Goal: Transaction & Acquisition: Book appointment/travel/reservation

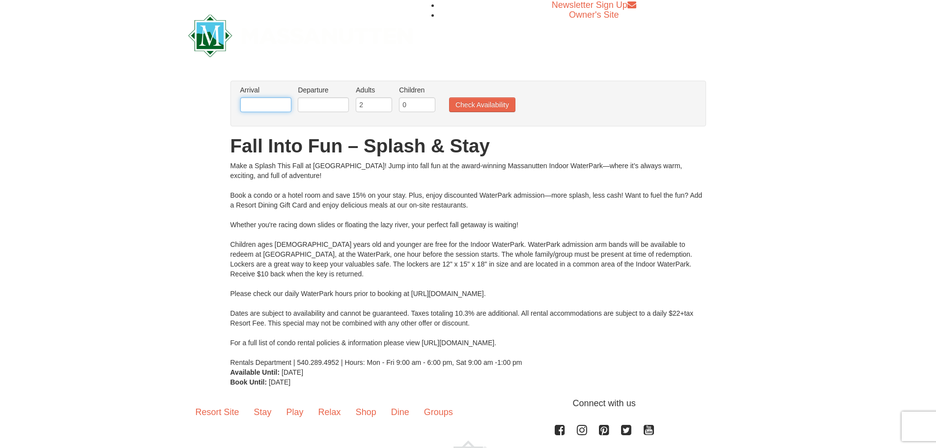
click at [246, 105] on input "text" at bounding box center [265, 104] width 51 height 15
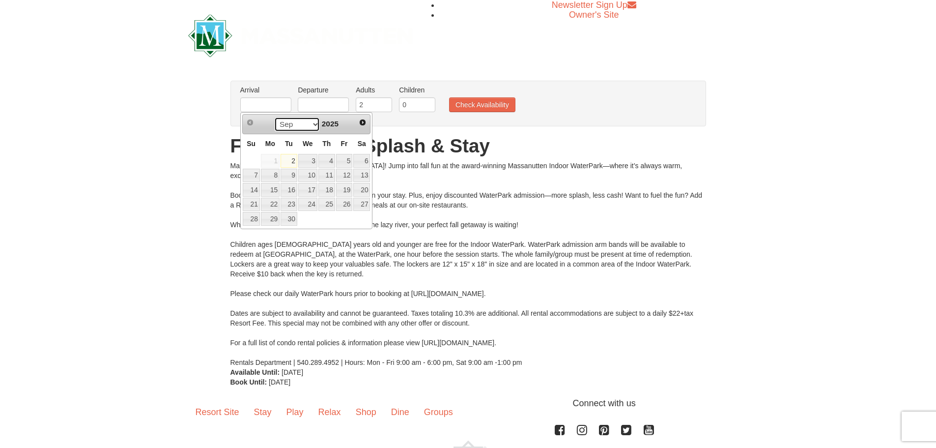
click at [313, 122] on select "Sep Oct Nov Dec" at bounding box center [297, 124] width 46 height 15
click at [359, 204] on link "22" at bounding box center [361, 205] width 17 height 14
type input "[DATE]"
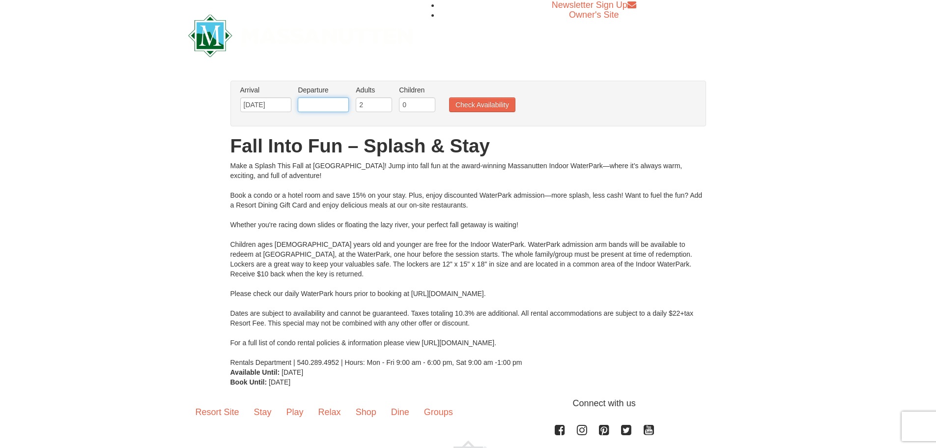
click at [306, 104] on input "text" at bounding box center [323, 104] width 51 height 15
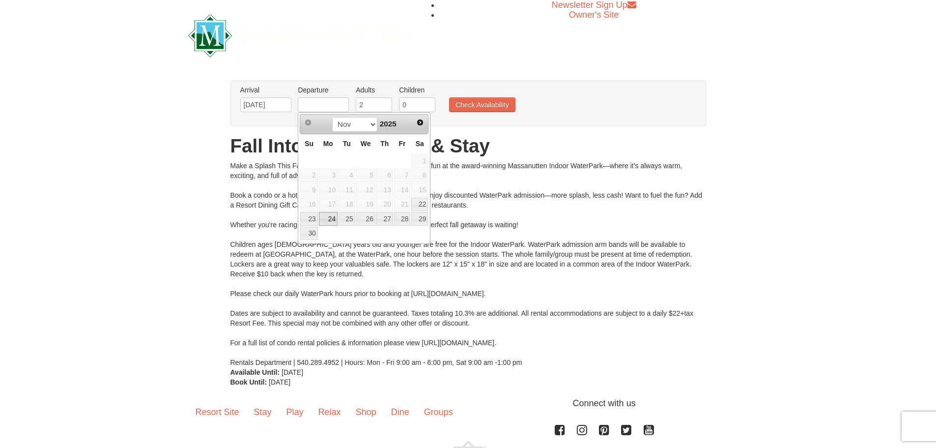
click at [323, 217] on link "24" at bounding box center [328, 219] width 19 height 14
type input "[DATE]"
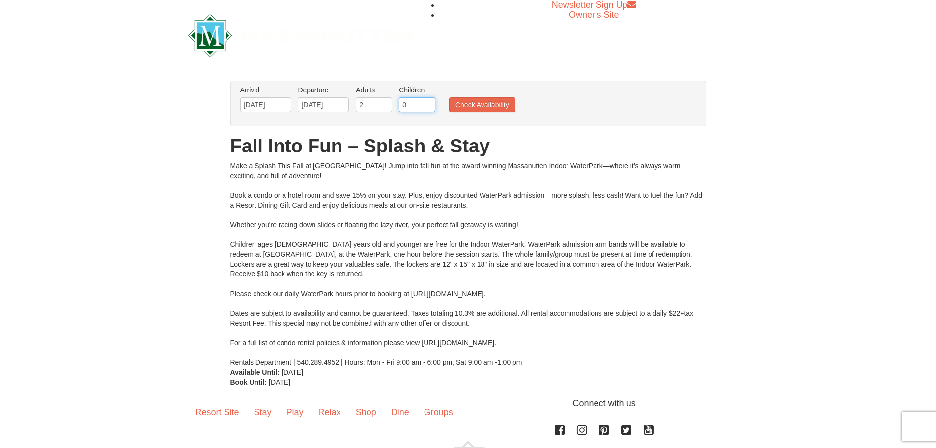
click at [407, 102] on input "0" at bounding box center [417, 104] width 36 height 15
click at [430, 102] on input "1" at bounding box center [417, 104] width 36 height 15
type input "2"
click at [430, 102] on input "2" at bounding box center [417, 104] width 36 height 15
click at [474, 102] on button "Check Availability" at bounding box center [482, 104] width 66 height 15
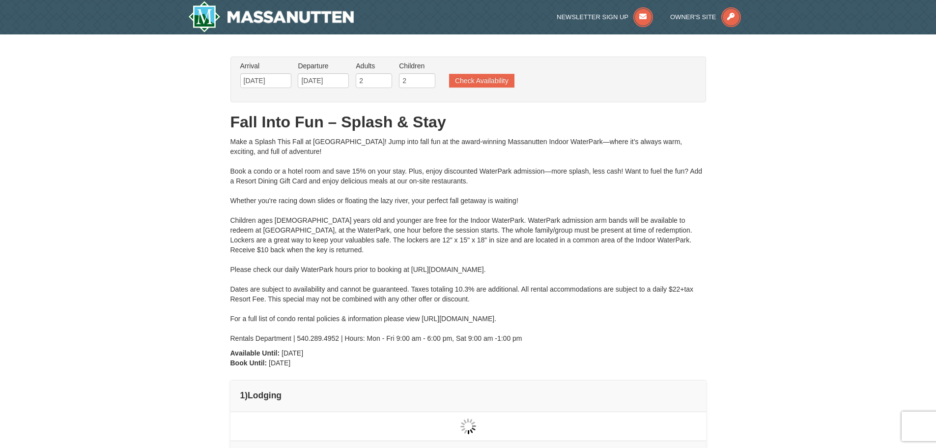
type input "[DATE]"
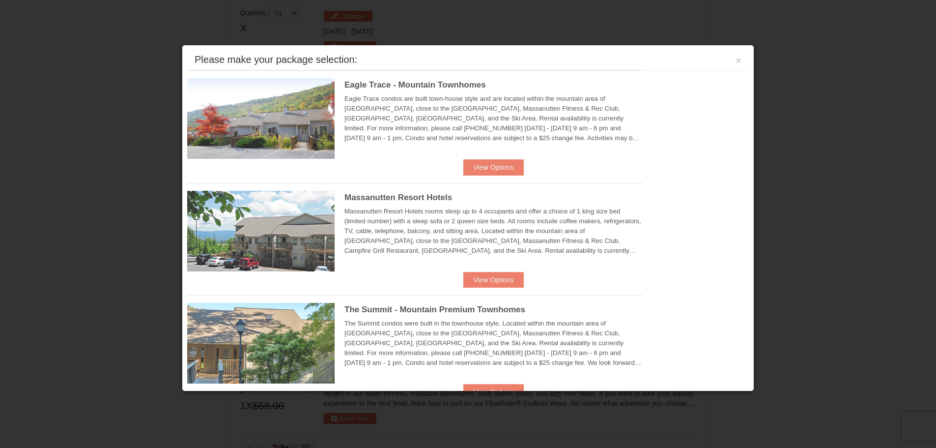
scroll to position [418, 0]
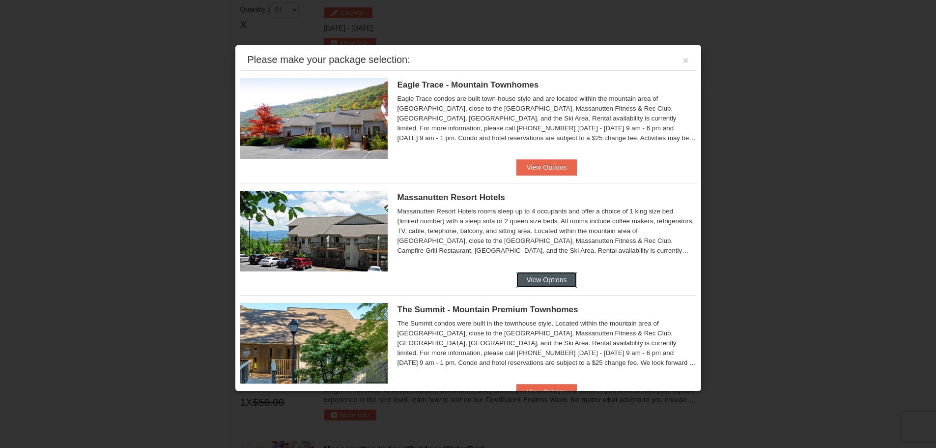
click at [554, 274] on button "View Options" at bounding box center [546, 280] width 60 height 16
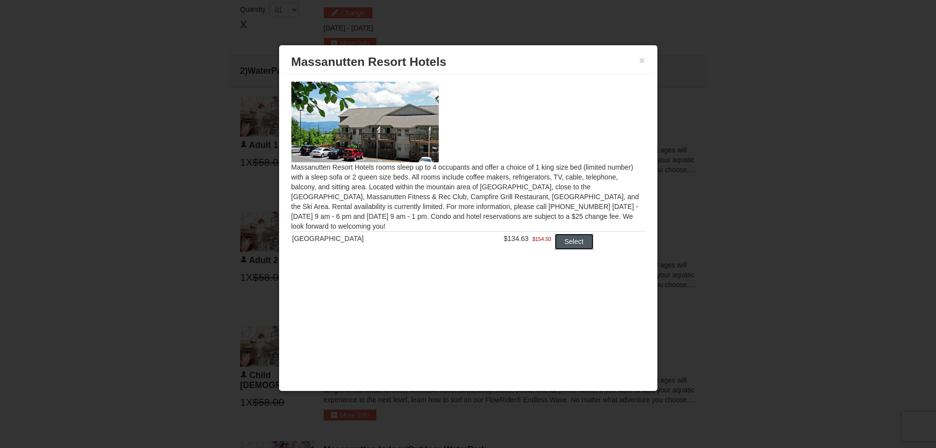
click at [571, 241] on button "Select" at bounding box center [574, 241] width 39 height 16
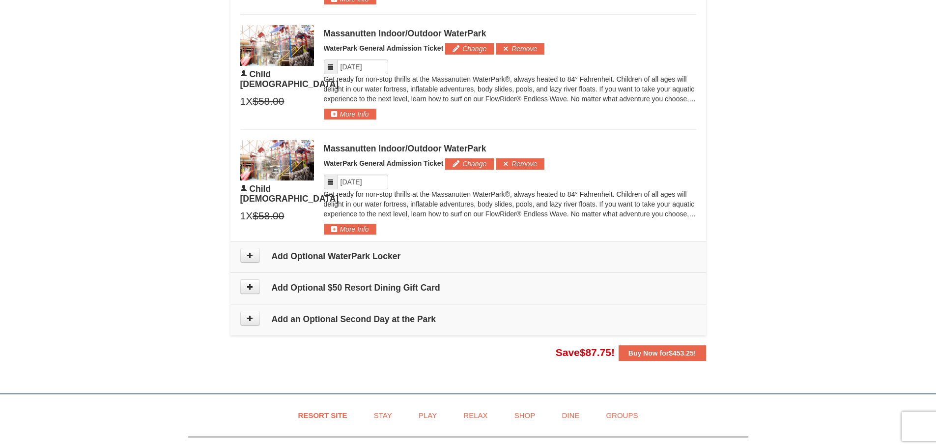
scroll to position [762, 0]
click at [247, 316] on icon at bounding box center [250, 317] width 7 height 7
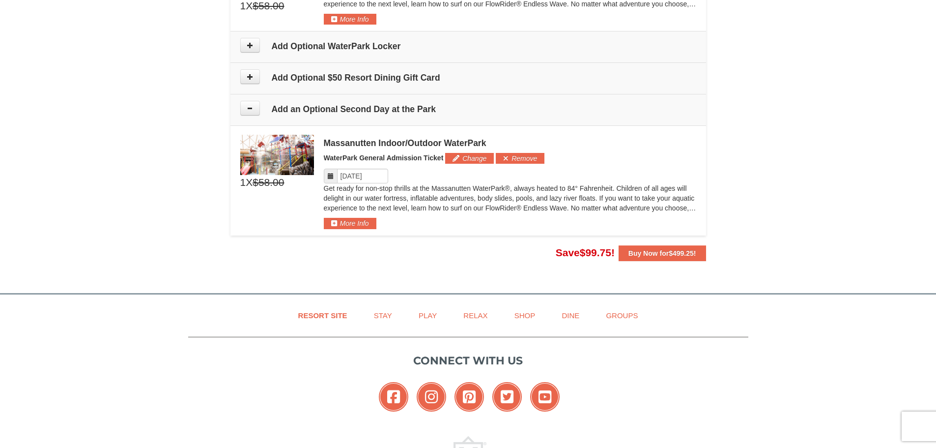
scroll to position [954, 0]
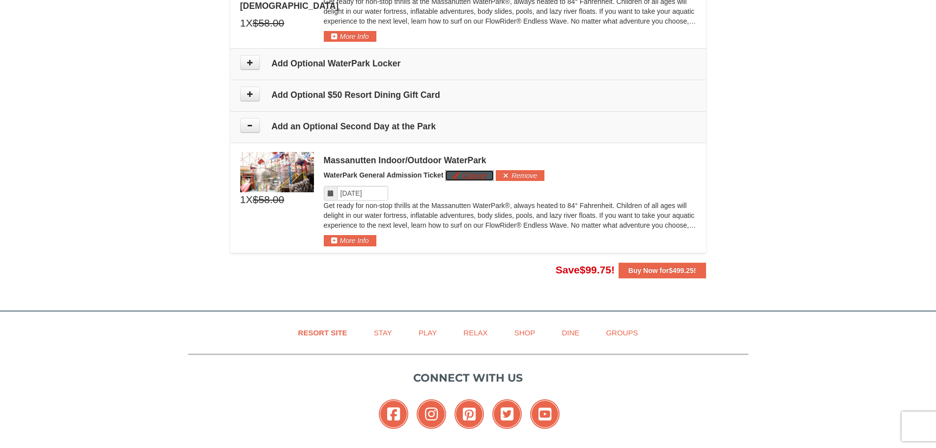
click at [463, 177] on button "Change" at bounding box center [469, 175] width 49 height 11
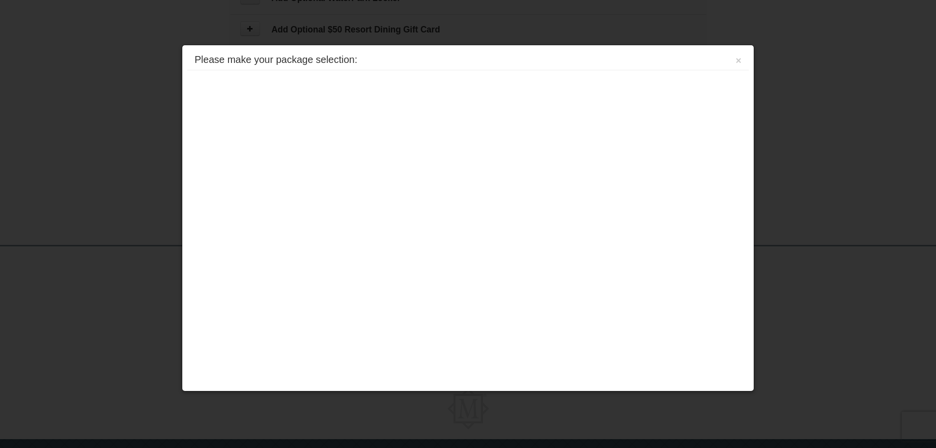
scroll to position [1053, 0]
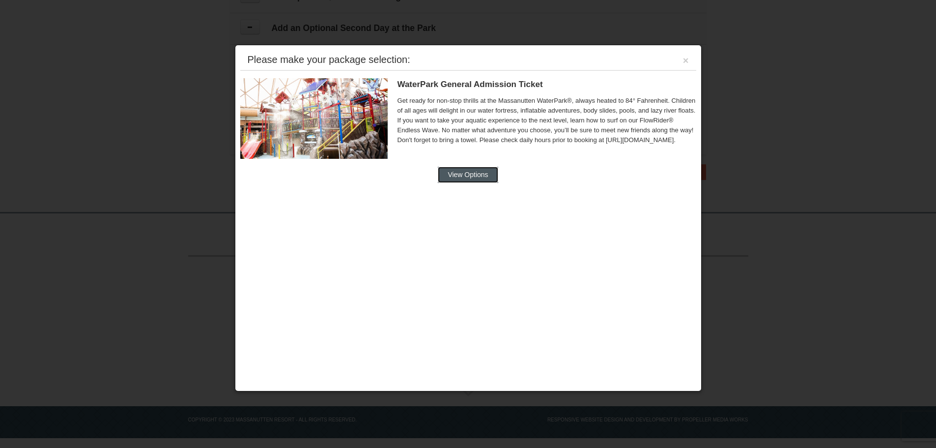
click at [477, 173] on button "View Options" at bounding box center [468, 175] width 60 height 16
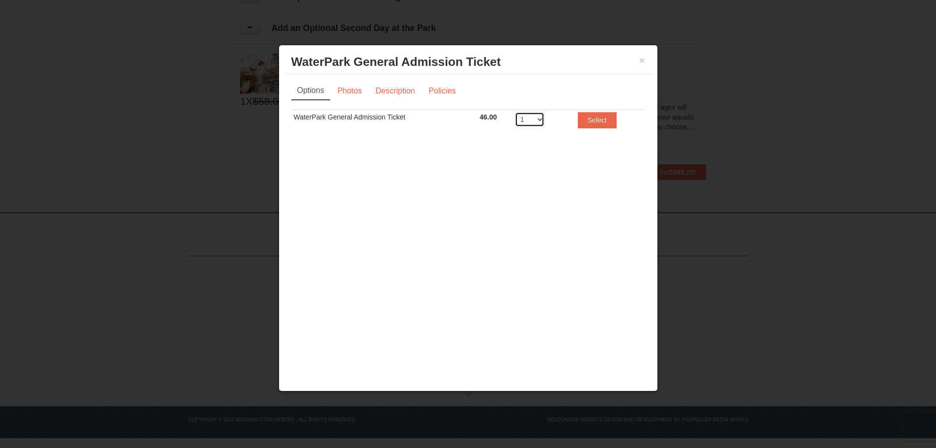
click at [541, 119] on select "1 2 3 4 5 6 7 8" at bounding box center [529, 119] width 29 height 15
select select "3"
click at [515, 112] on select "1 2 3 4 5 6 7 8" at bounding box center [529, 119] width 29 height 15
click at [604, 119] on button "Select" at bounding box center [597, 120] width 39 height 16
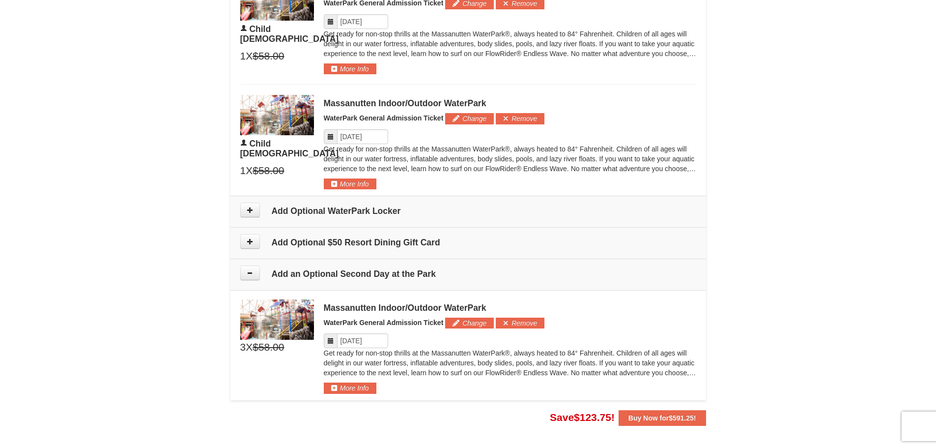
scroll to position [856, 0]
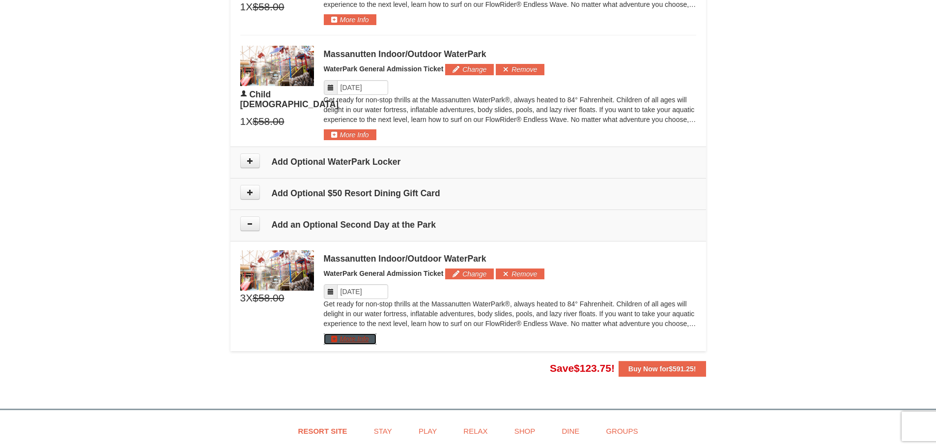
click at [342, 339] on button "More Info" at bounding box center [350, 338] width 53 height 11
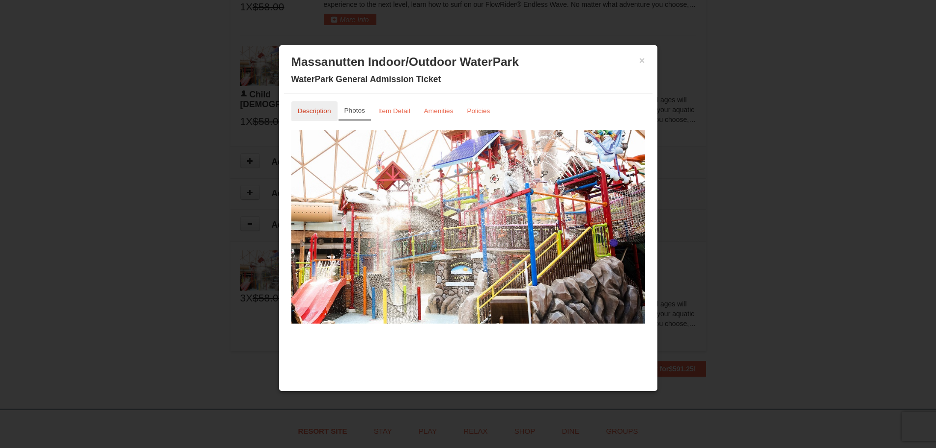
click at [311, 111] on small "Description" at bounding box center [314, 110] width 33 height 7
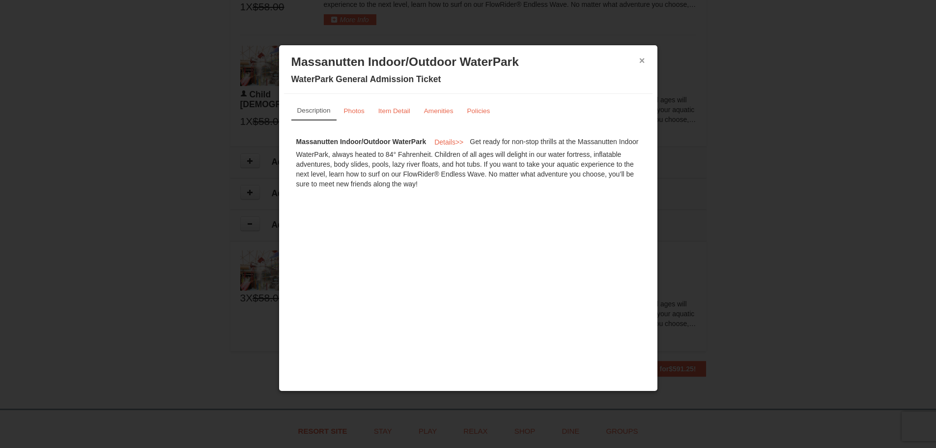
click at [642, 60] on button "×" at bounding box center [642, 61] width 6 height 10
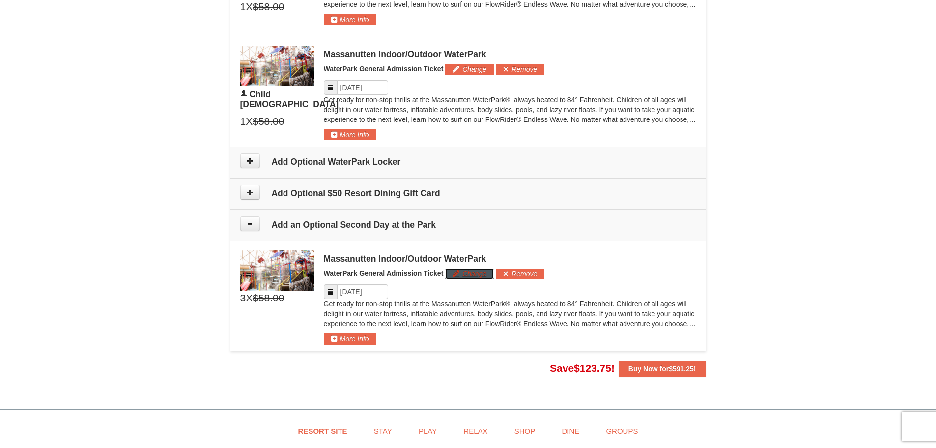
click at [468, 272] on button "Change" at bounding box center [469, 273] width 49 height 11
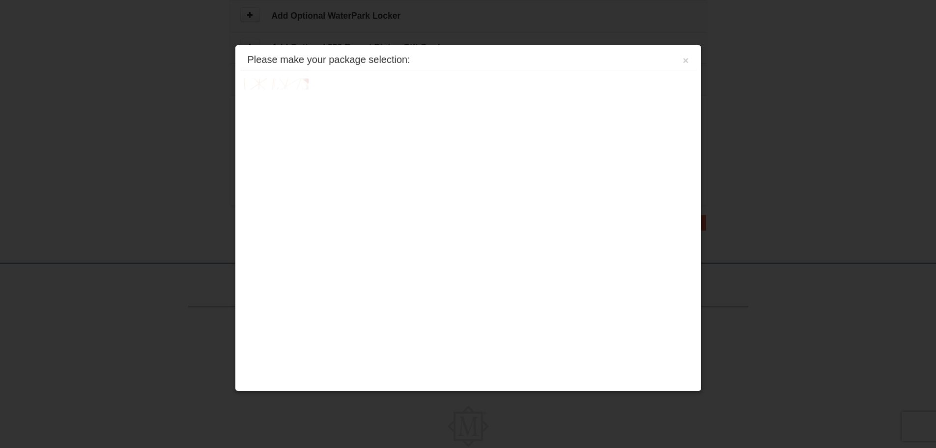
scroll to position [1053, 0]
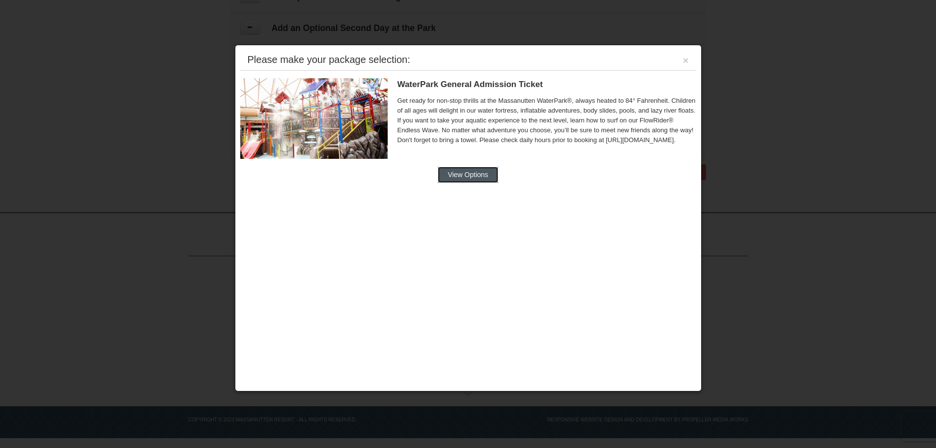
click at [464, 173] on button "View Options" at bounding box center [468, 175] width 60 height 16
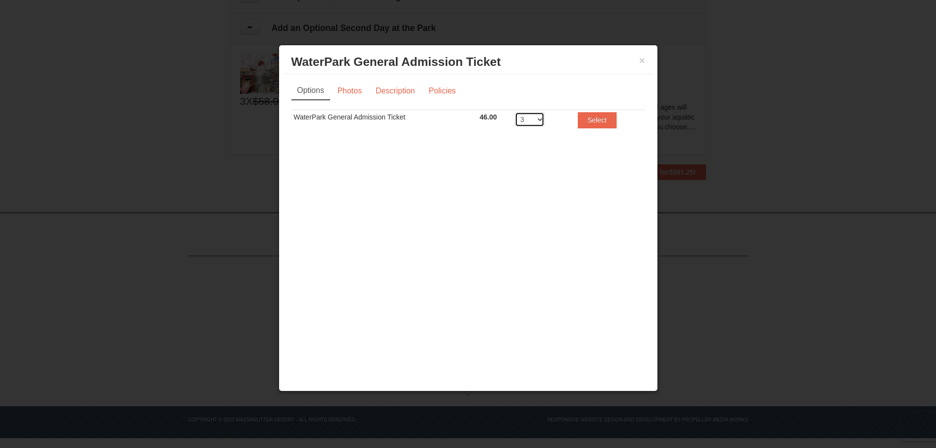
click at [539, 118] on select "1 2 3 4 5 6 7 8" at bounding box center [529, 119] width 29 height 15
select select "1"
click at [515, 112] on select "1 2 3 4 5 6 7 8" at bounding box center [529, 119] width 29 height 15
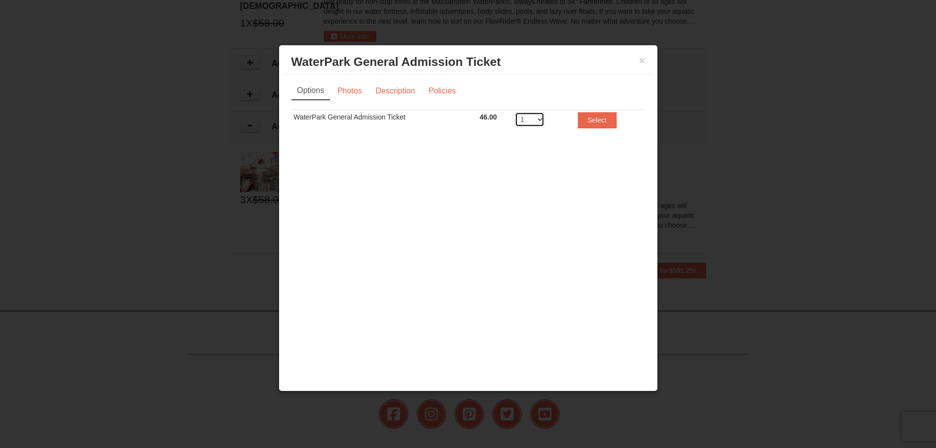
scroll to position [905, 0]
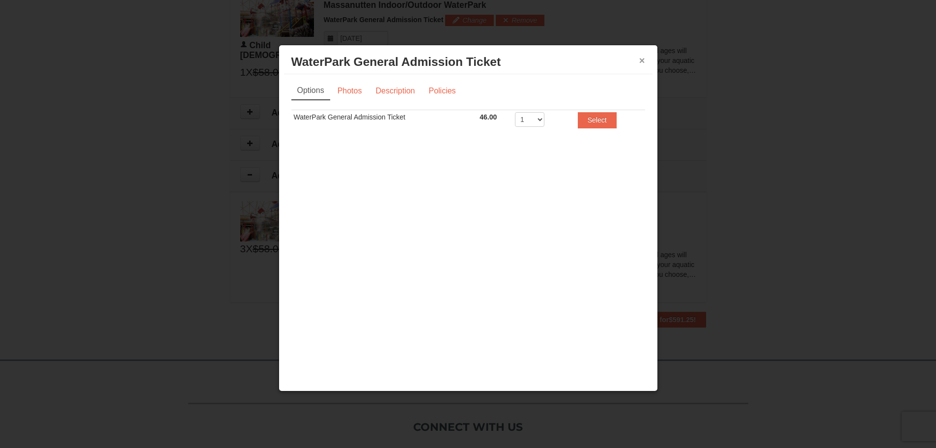
click at [642, 60] on button "×" at bounding box center [642, 61] width 6 height 10
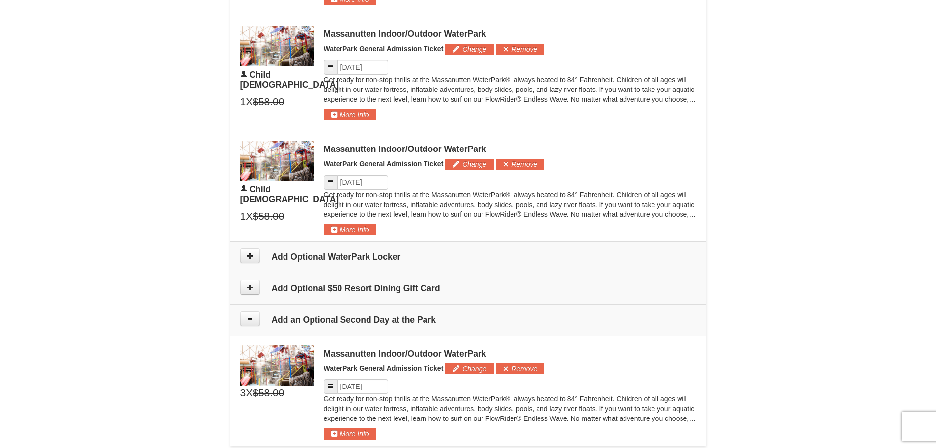
scroll to position [758, 0]
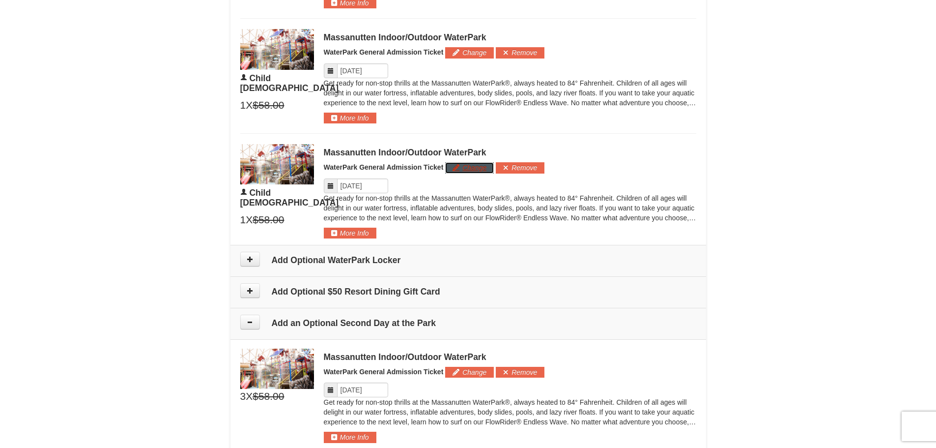
click at [468, 164] on button "Change" at bounding box center [469, 167] width 49 height 11
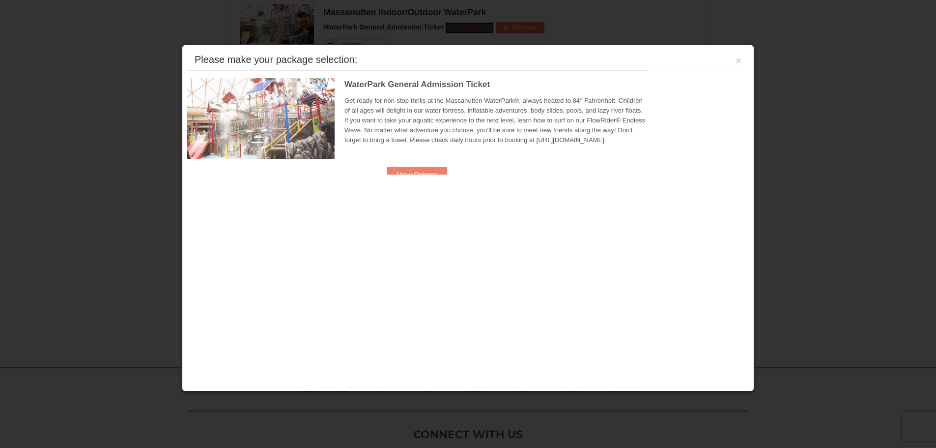
scroll to position [902, 0]
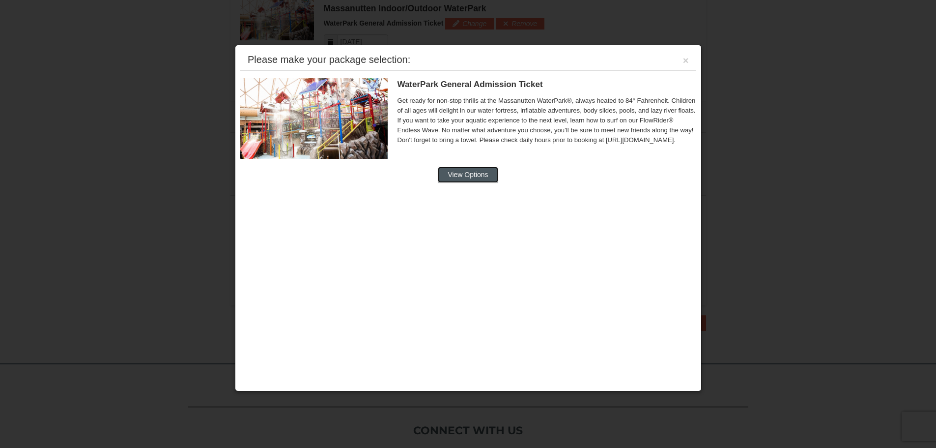
click at [466, 176] on button "View Options" at bounding box center [468, 175] width 60 height 16
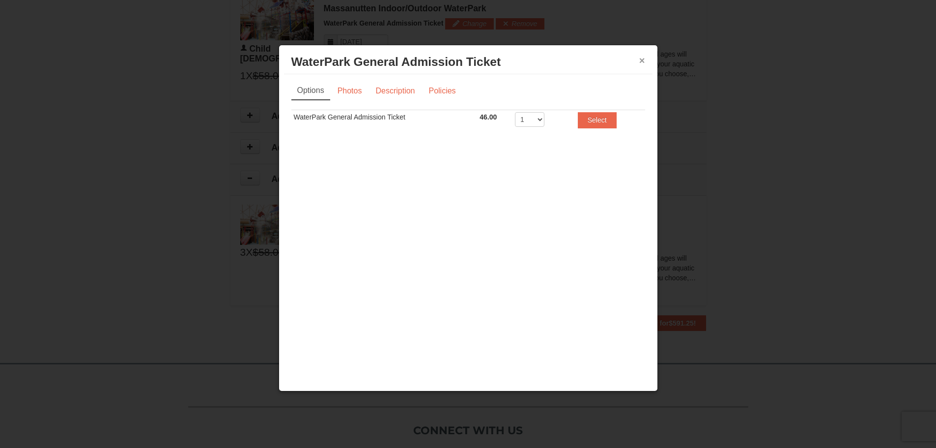
click at [641, 60] on button "×" at bounding box center [642, 61] width 6 height 10
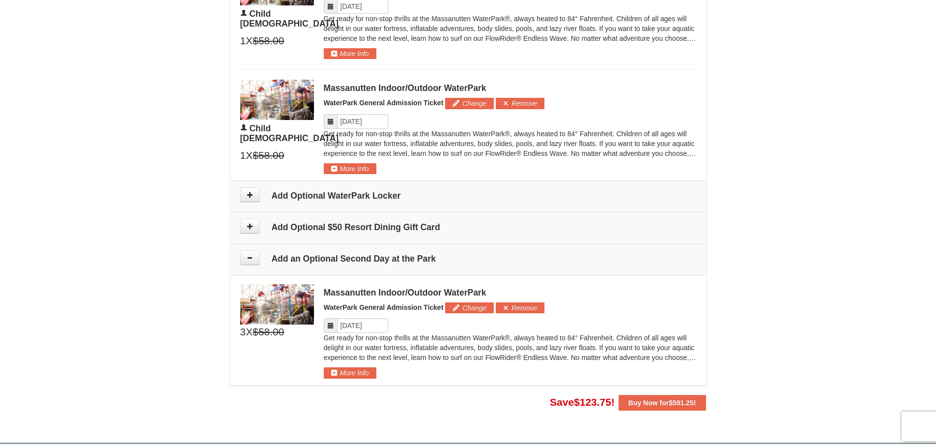
scroll to position [803, 0]
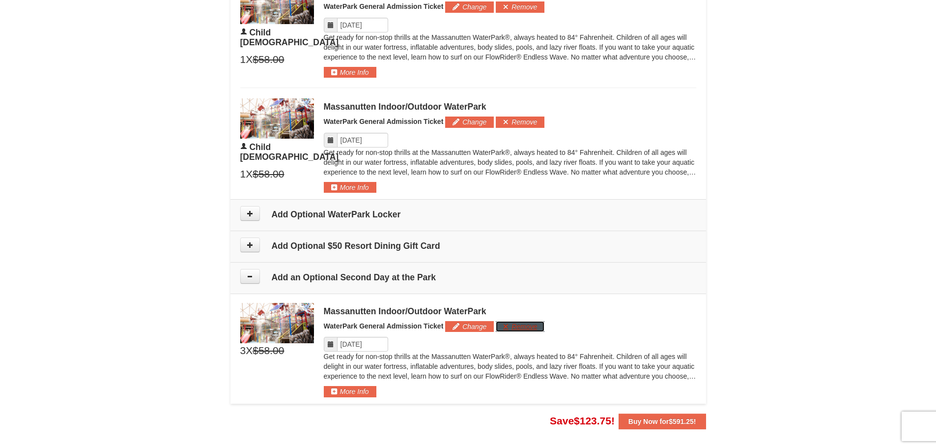
click at [512, 326] on button "Remove" at bounding box center [520, 326] width 49 height 11
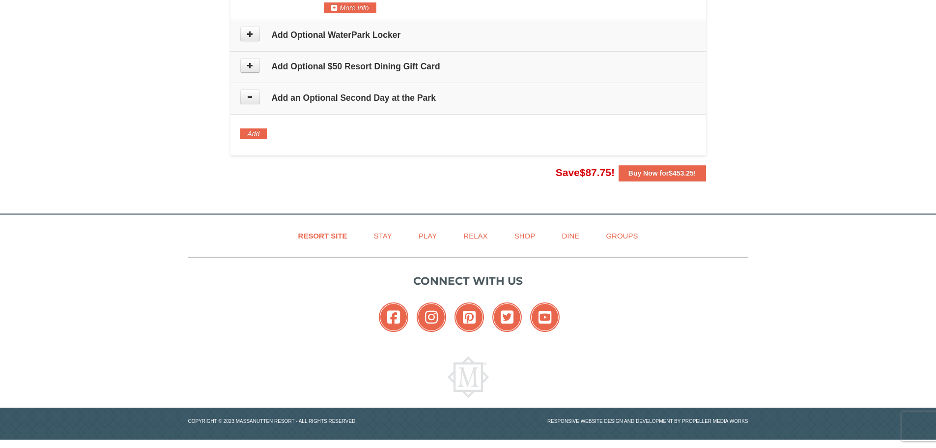
scroll to position [984, 0]
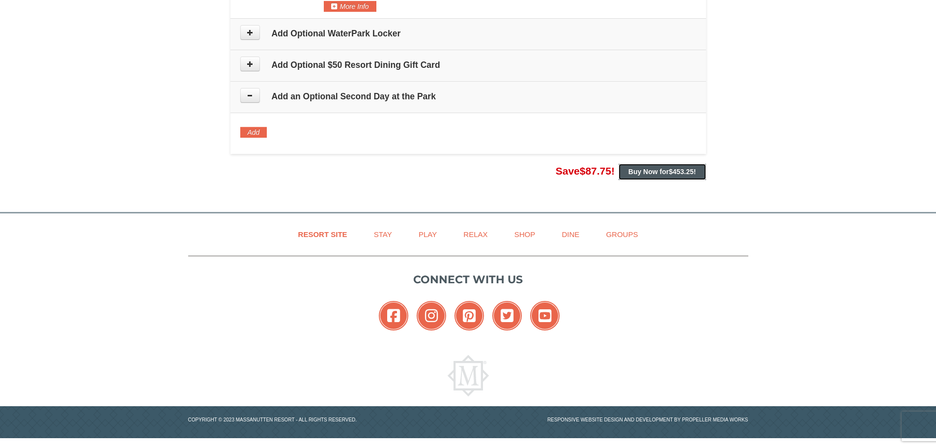
click at [667, 173] on strong "Buy Now for $453.25 !" at bounding box center [662, 172] width 68 height 8
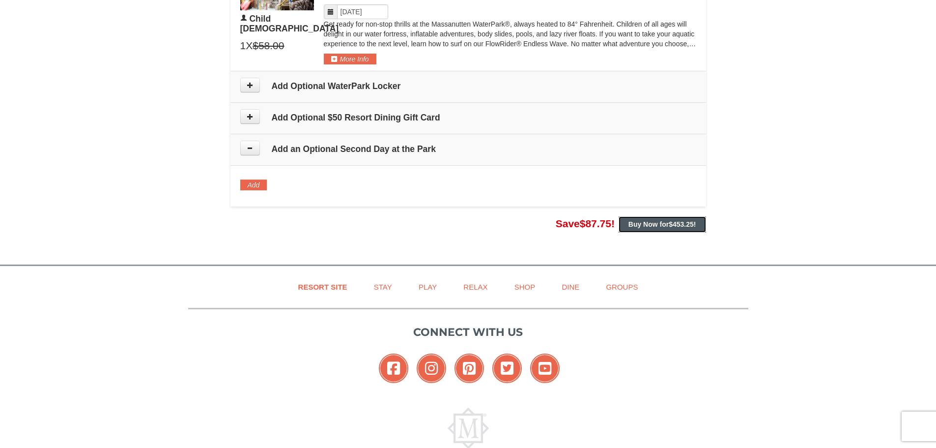
scroll to position [935, 0]
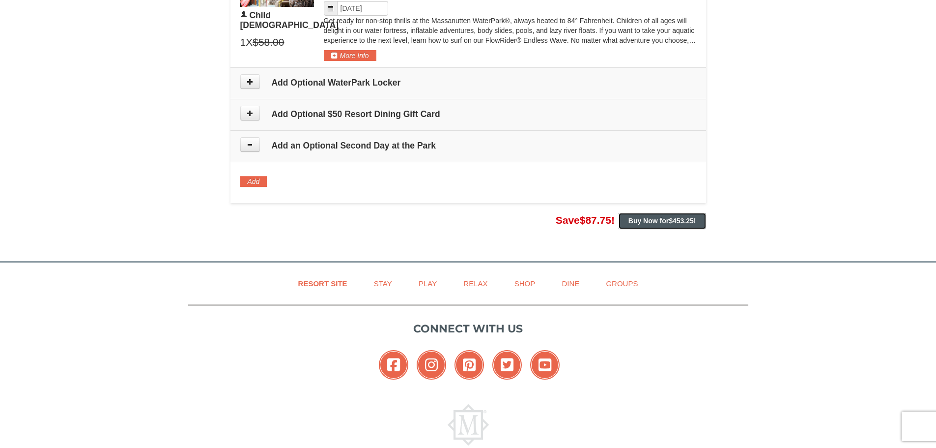
click at [655, 220] on strong "Buy Now for $453.25 !" at bounding box center [662, 221] width 68 height 8
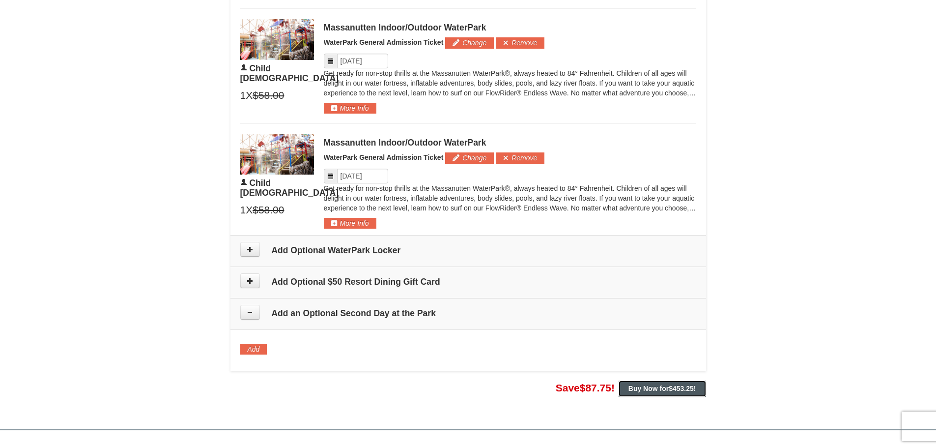
scroll to position [739, 0]
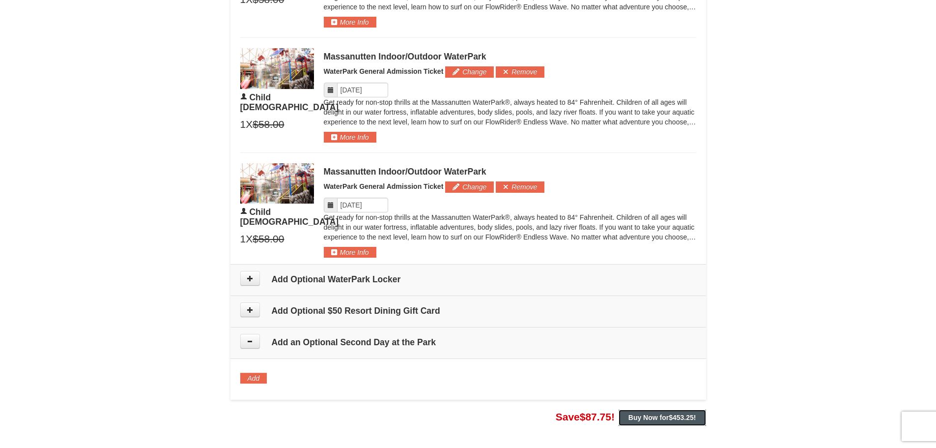
click at [665, 413] on button "Buy Now for $453.25 !" at bounding box center [662, 417] width 87 height 16
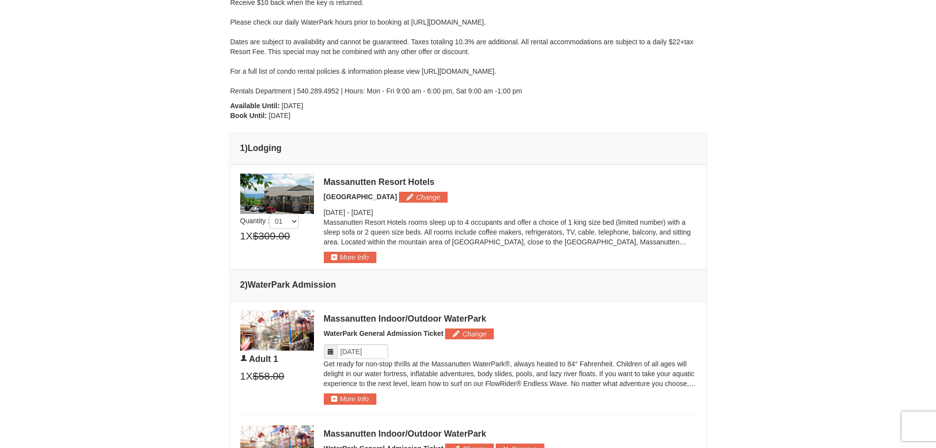
scroll to position [0, 0]
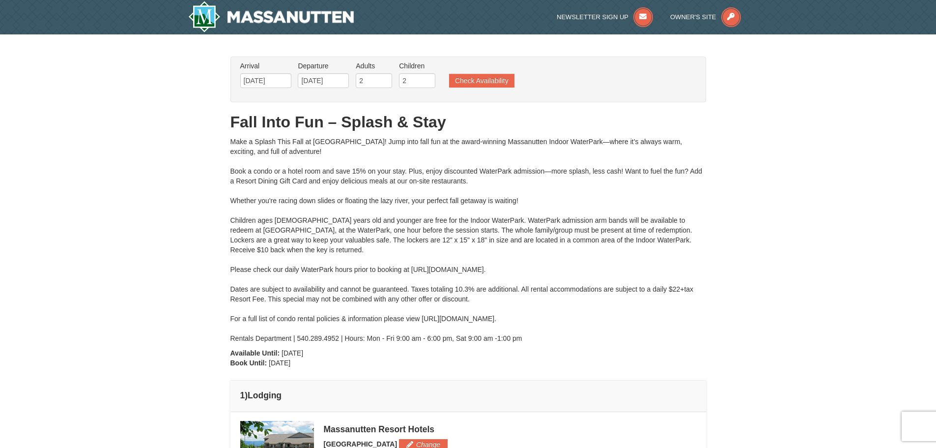
click at [463, 77] on button "Check Availability" at bounding box center [481, 81] width 65 height 14
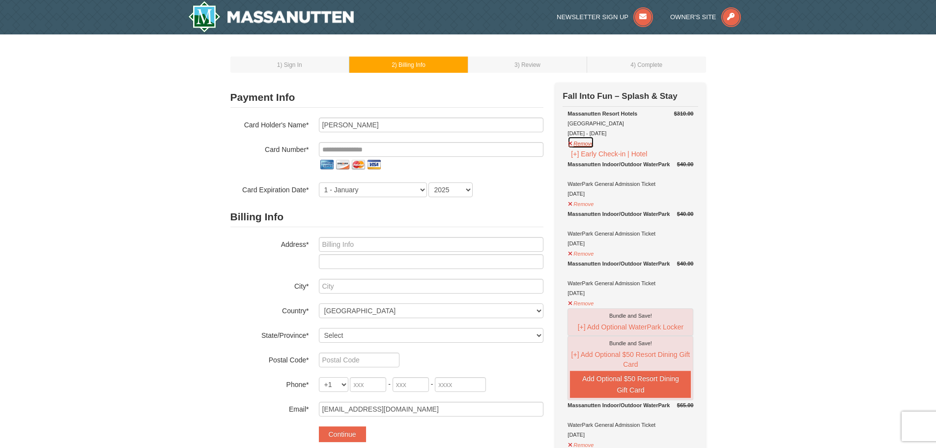
click at [576, 140] on button "Remove" at bounding box center [581, 142] width 27 height 12
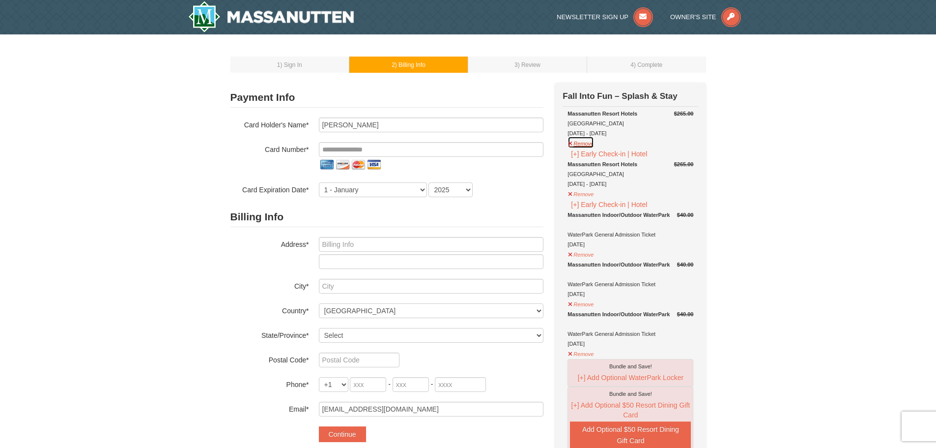
click at [576, 143] on button "Remove" at bounding box center [581, 142] width 27 height 12
click at [577, 196] on button "Remove" at bounding box center [581, 193] width 27 height 12
click at [576, 257] on button "Remove" at bounding box center [581, 253] width 27 height 12
click at [582, 307] on button "Remove" at bounding box center [581, 303] width 27 height 12
click at [582, 356] on button "Remove" at bounding box center [581, 352] width 27 height 12
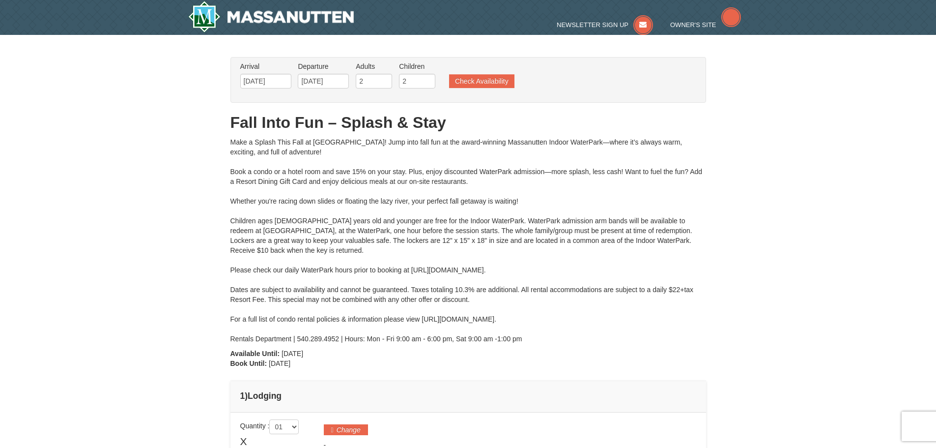
type input "[DATE]"
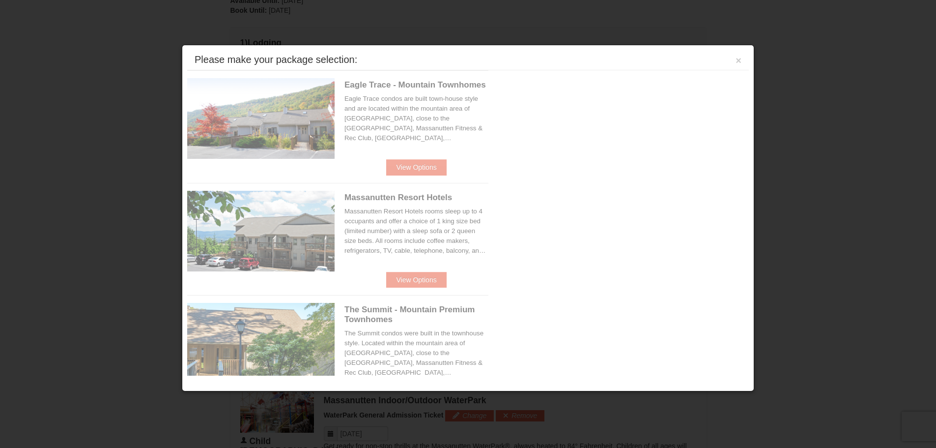
scroll to position [419, 0]
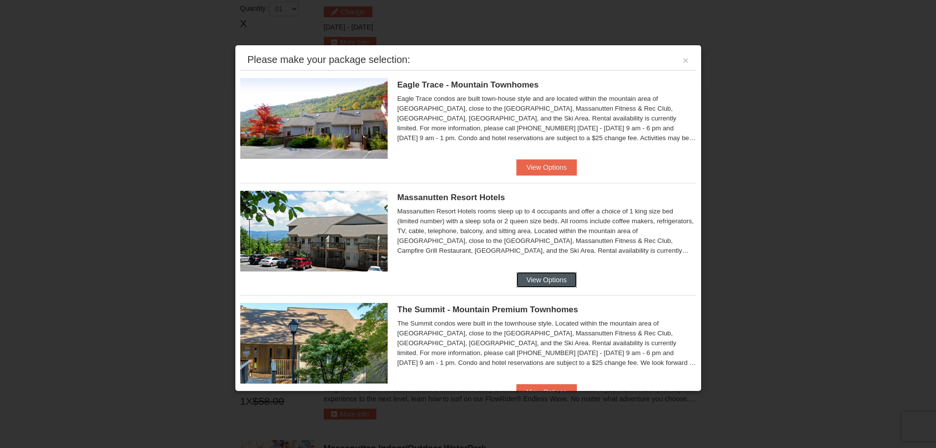
click at [540, 278] on button "View Options" at bounding box center [546, 280] width 60 height 16
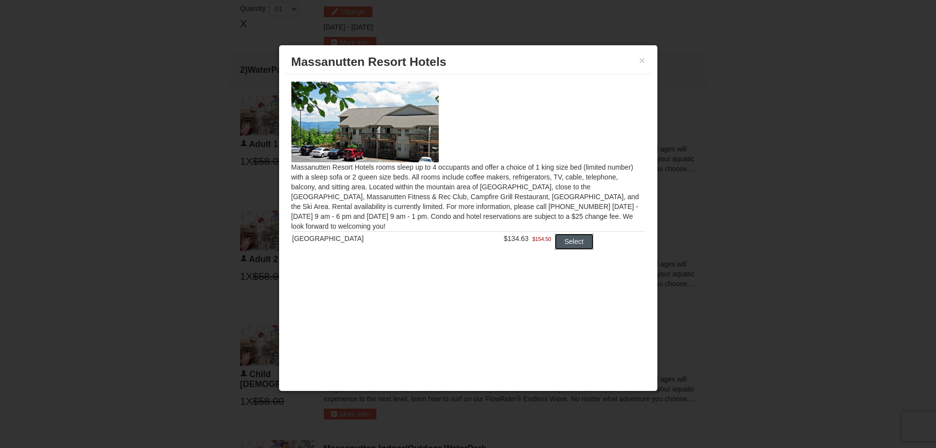
click at [570, 241] on button "Select" at bounding box center [574, 241] width 39 height 16
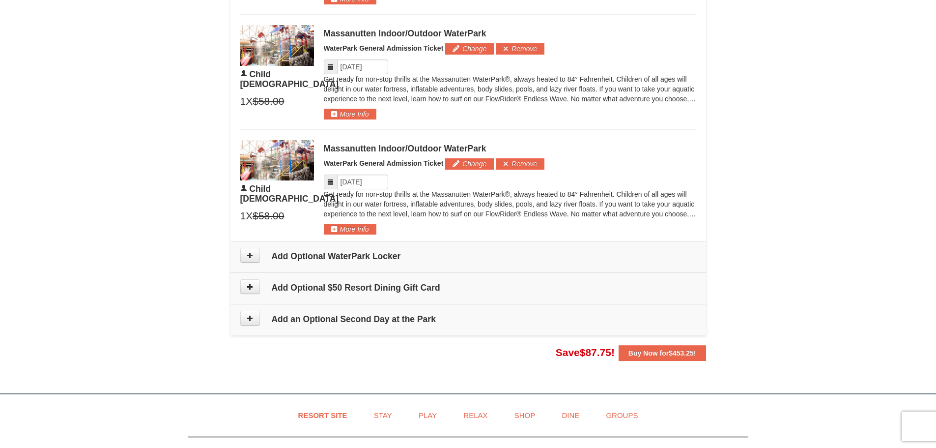
scroll to position [812, 0]
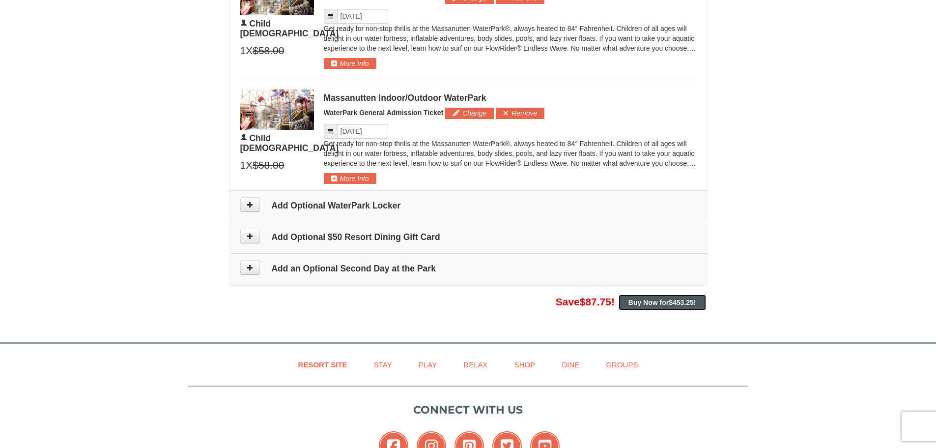
click at [673, 303] on span "$453.25" at bounding box center [681, 302] width 25 height 8
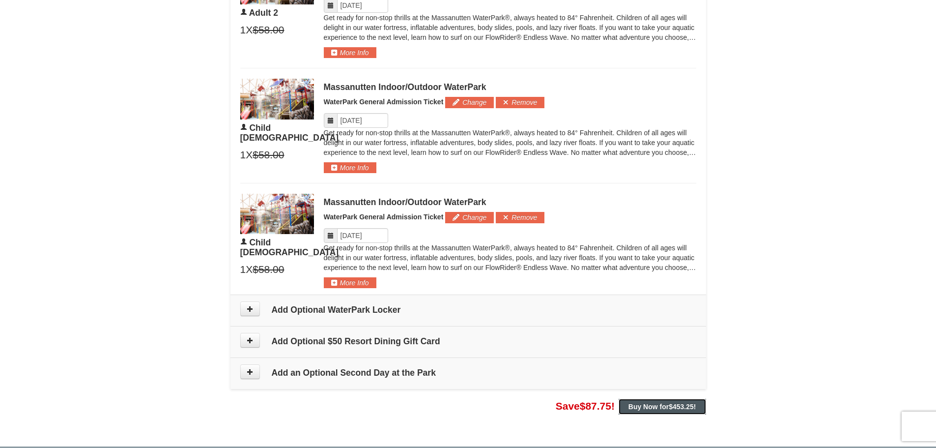
scroll to position [861, 0]
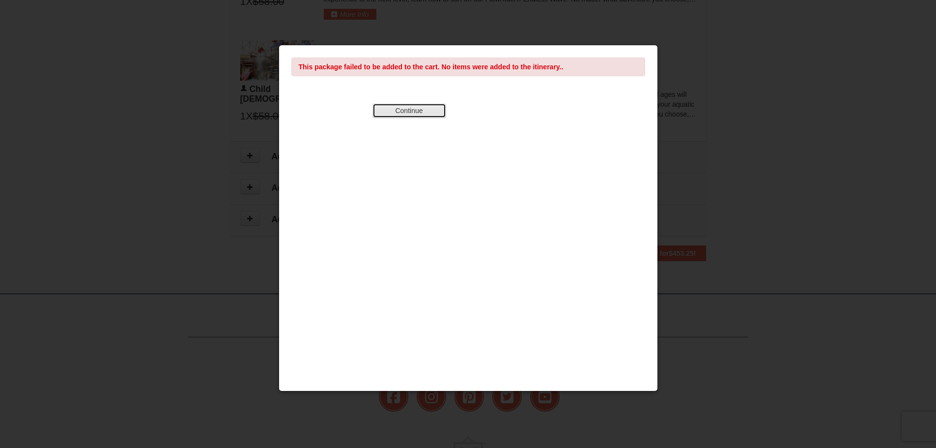
click at [424, 110] on button "Continue" at bounding box center [409, 110] width 74 height 15
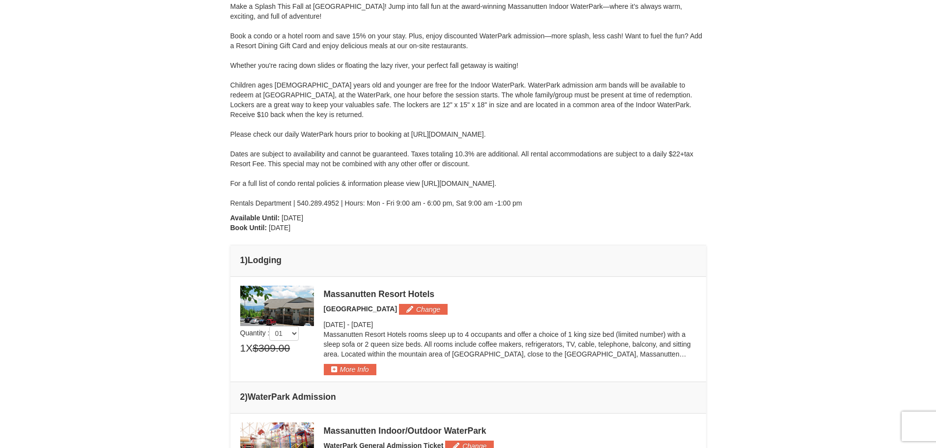
scroll to position [197, 0]
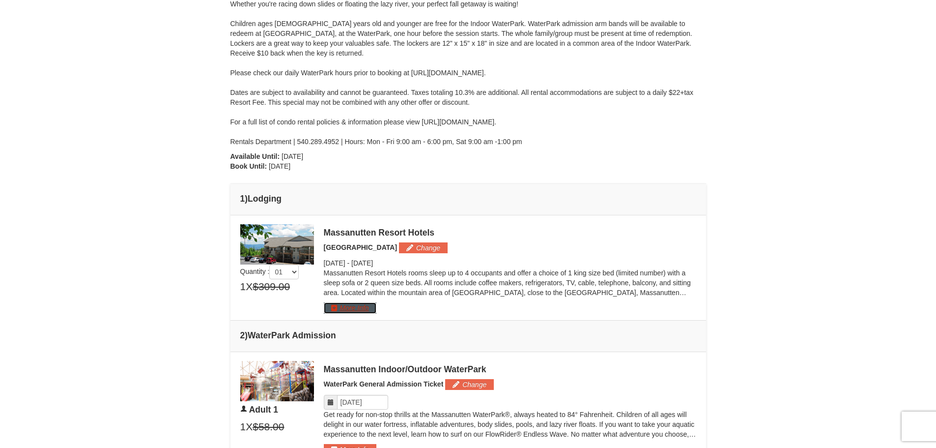
click at [345, 309] on button "More Info" at bounding box center [350, 307] width 53 height 11
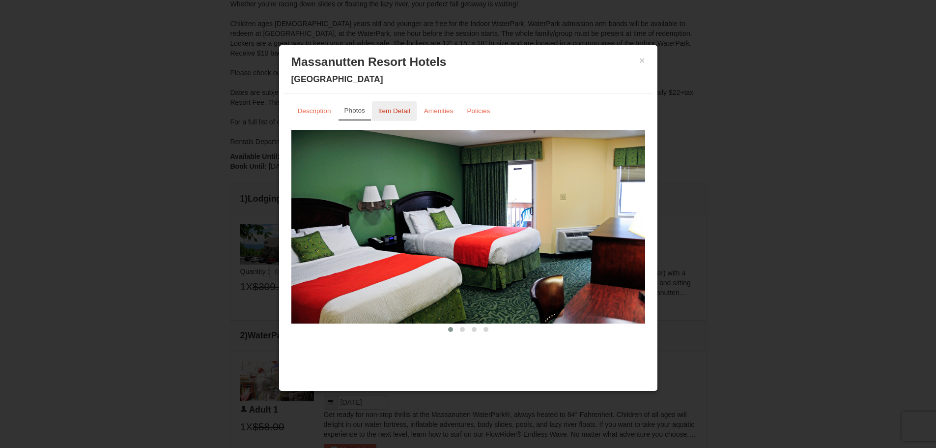
click at [399, 105] on link "Item Detail" at bounding box center [394, 110] width 45 height 19
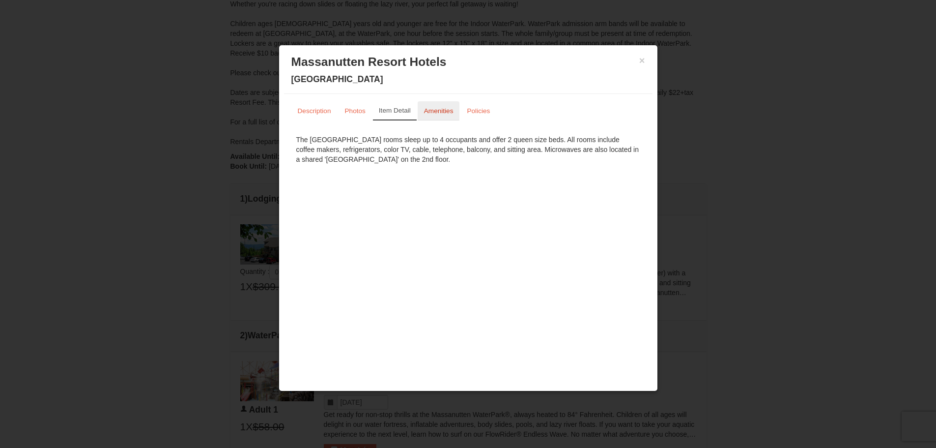
click at [441, 105] on link "Amenities" at bounding box center [439, 110] width 42 height 19
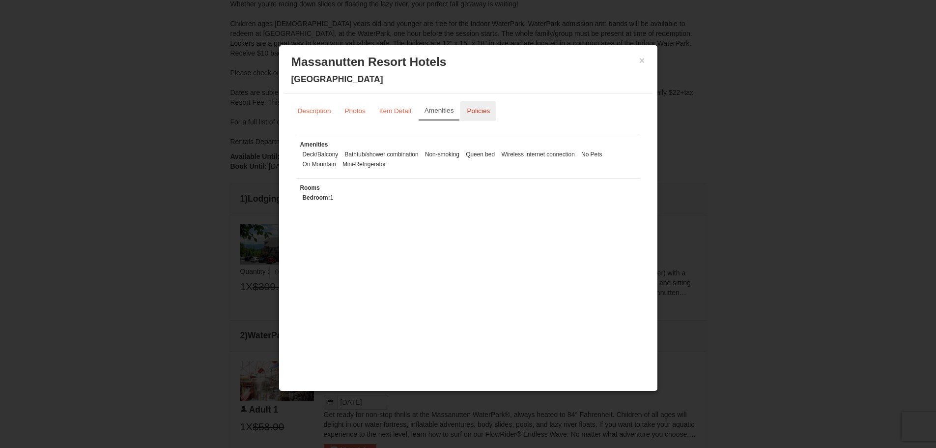
click at [479, 111] on small "Policies" at bounding box center [478, 110] width 23 height 7
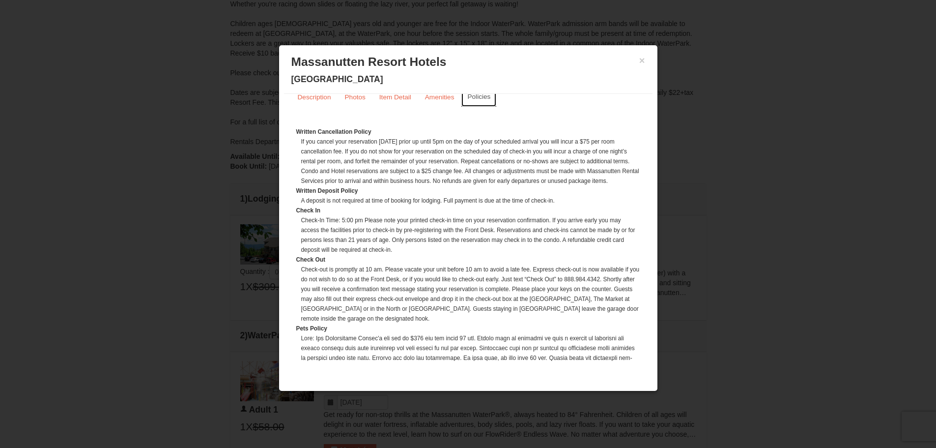
scroll to position [0, 0]
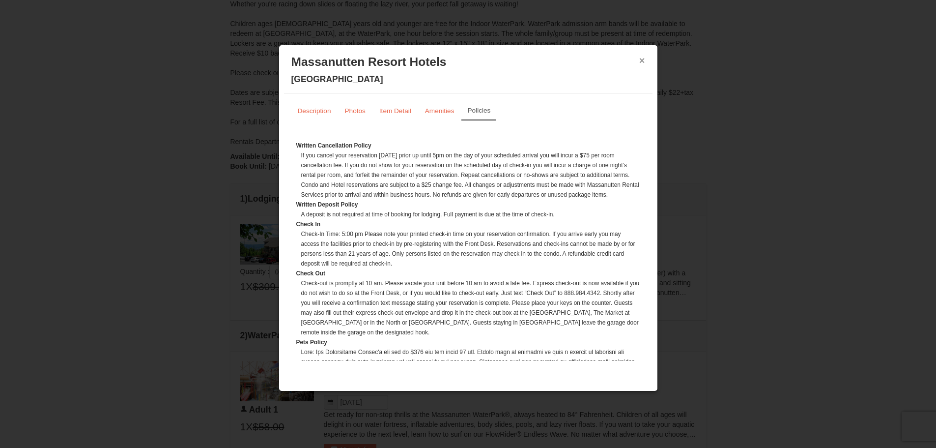
click at [639, 56] on button "×" at bounding box center [642, 61] width 6 height 10
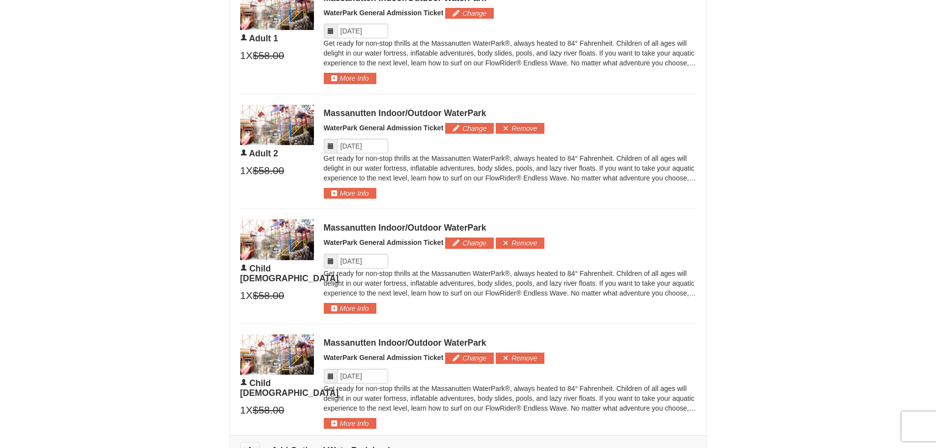
scroll to position [737, 0]
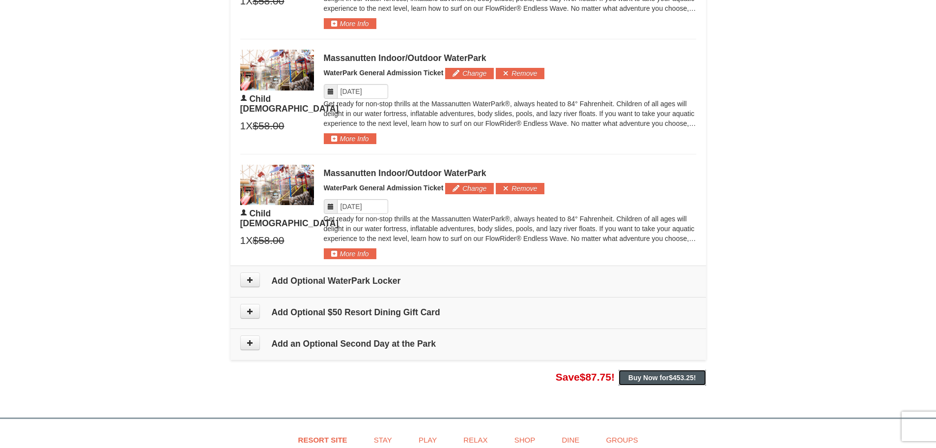
click at [642, 380] on strong "Buy Now for $453.25 !" at bounding box center [662, 377] width 68 height 8
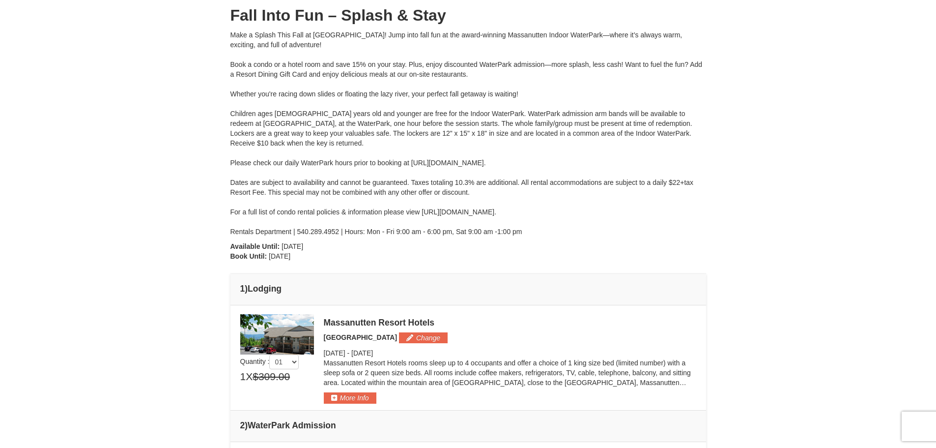
scroll to position [0, 0]
